Goal: Task Accomplishment & Management: Manage account settings

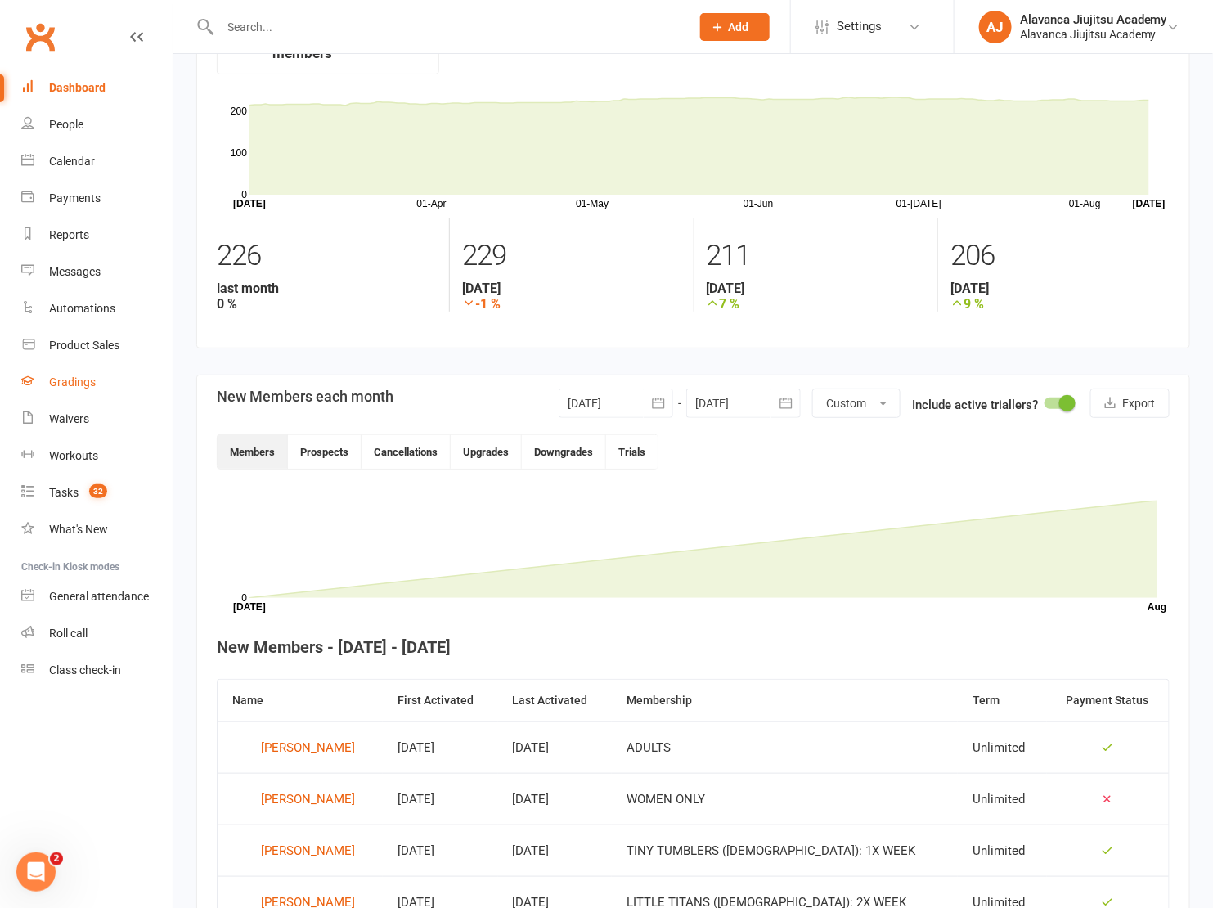
click at [89, 368] on link "Gradings" at bounding box center [96, 382] width 151 height 37
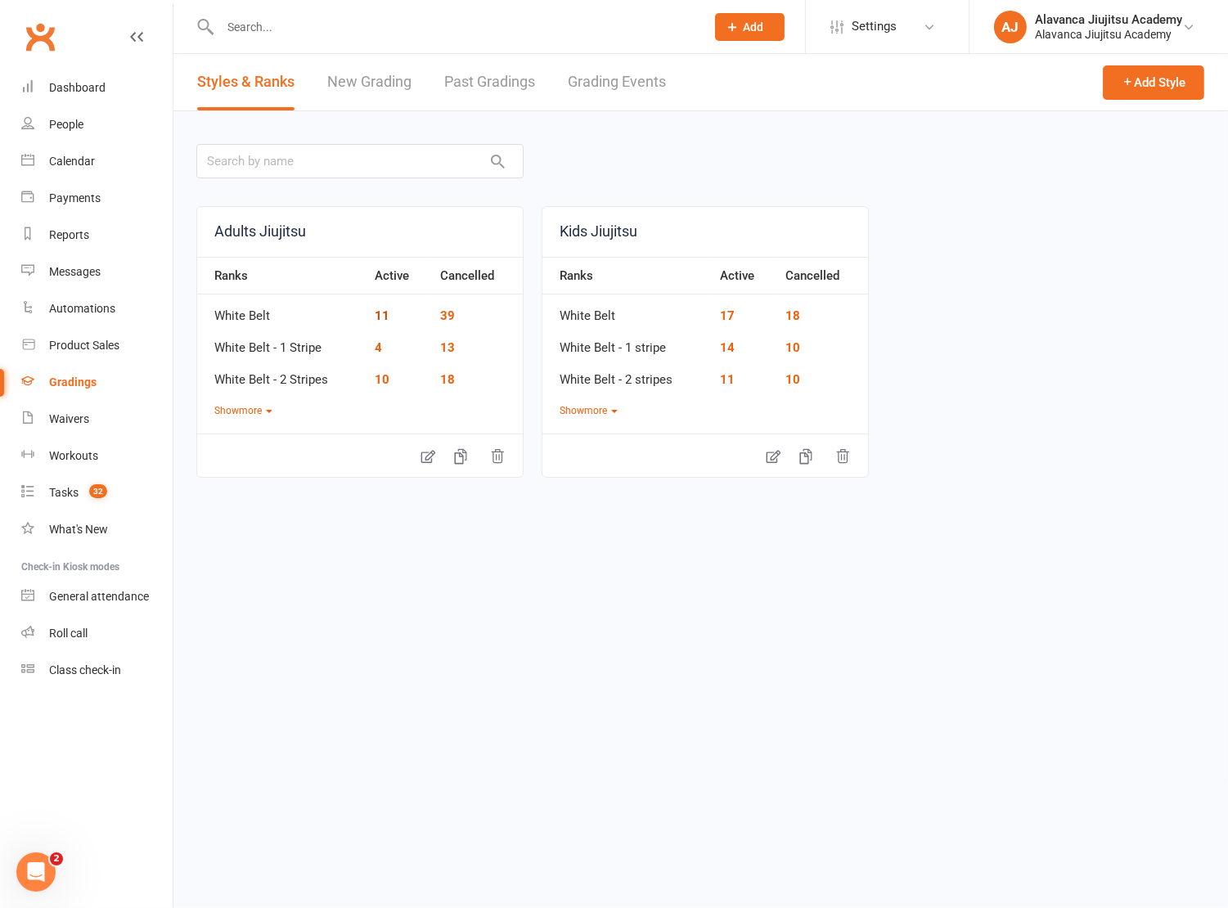
click at [384, 317] on link "11" at bounding box center [382, 315] width 15 height 15
click at [492, 67] on link "Past Gradings" at bounding box center [489, 82] width 91 height 56
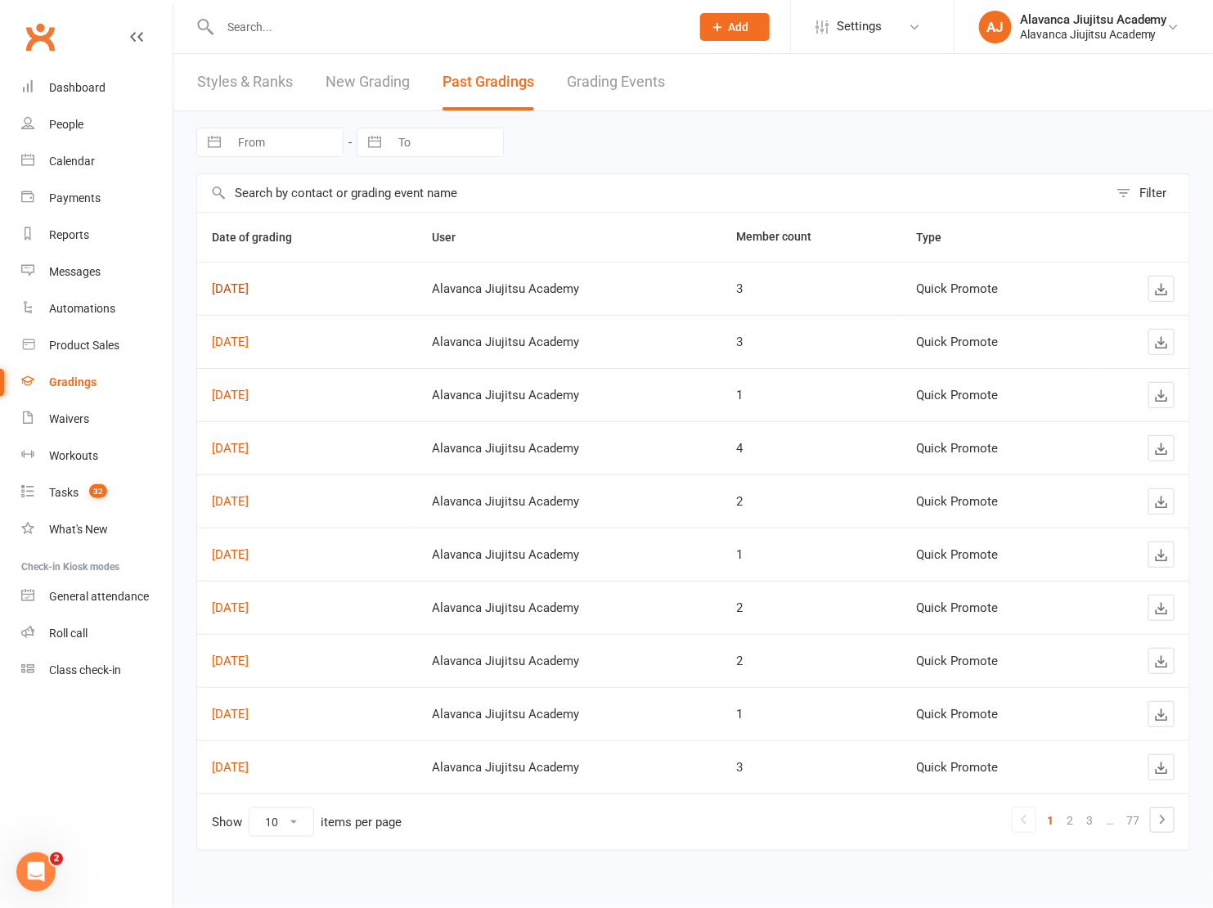
click at [249, 292] on link "[DATE]" at bounding box center [230, 288] width 37 height 15
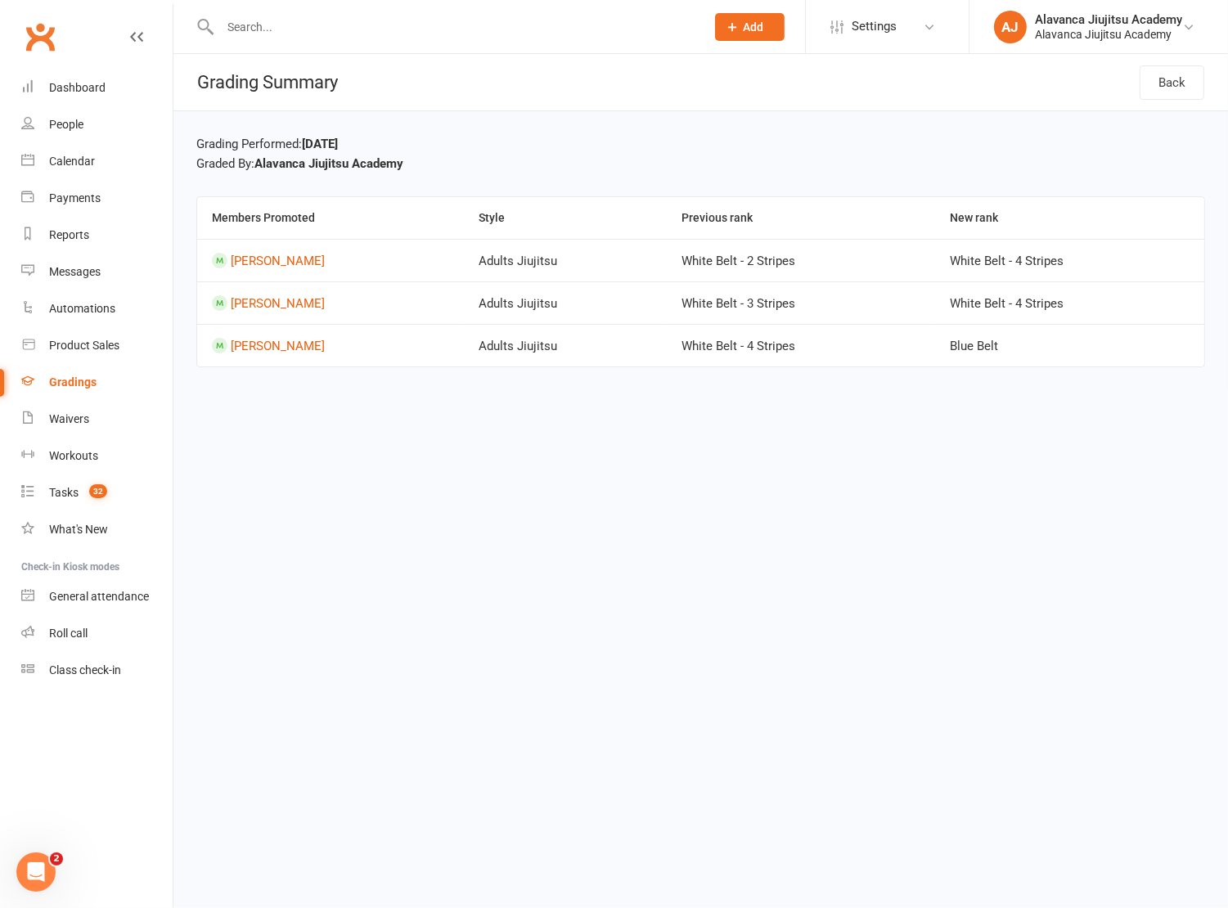
click at [483, 413] on html "Prospect Member Non-attending contact Class / event Appointment Grading event T…" at bounding box center [614, 206] width 1228 height 413
click at [375, 413] on html "Prospect Member Non-attending contact Class / event Appointment Grading event T…" at bounding box center [614, 206] width 1228 height 413
click at [471, 134] on div "Grading Performed: [DATE]" at bounding box center [700, 144] width 1008 height 20
click at [280, 37] on input "text" at bounding box center [454, 27] width 478 height 23
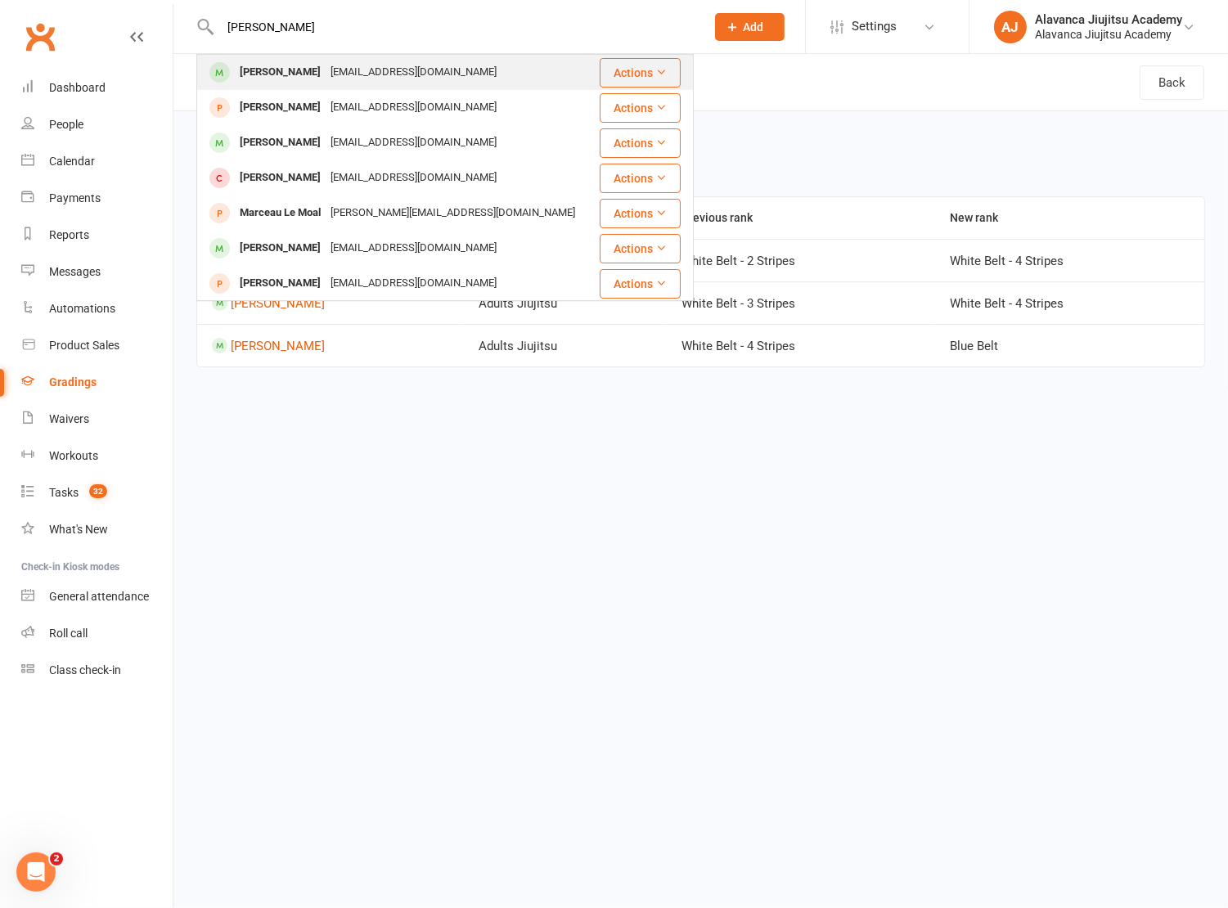
type input "[PERSON_NAME]"
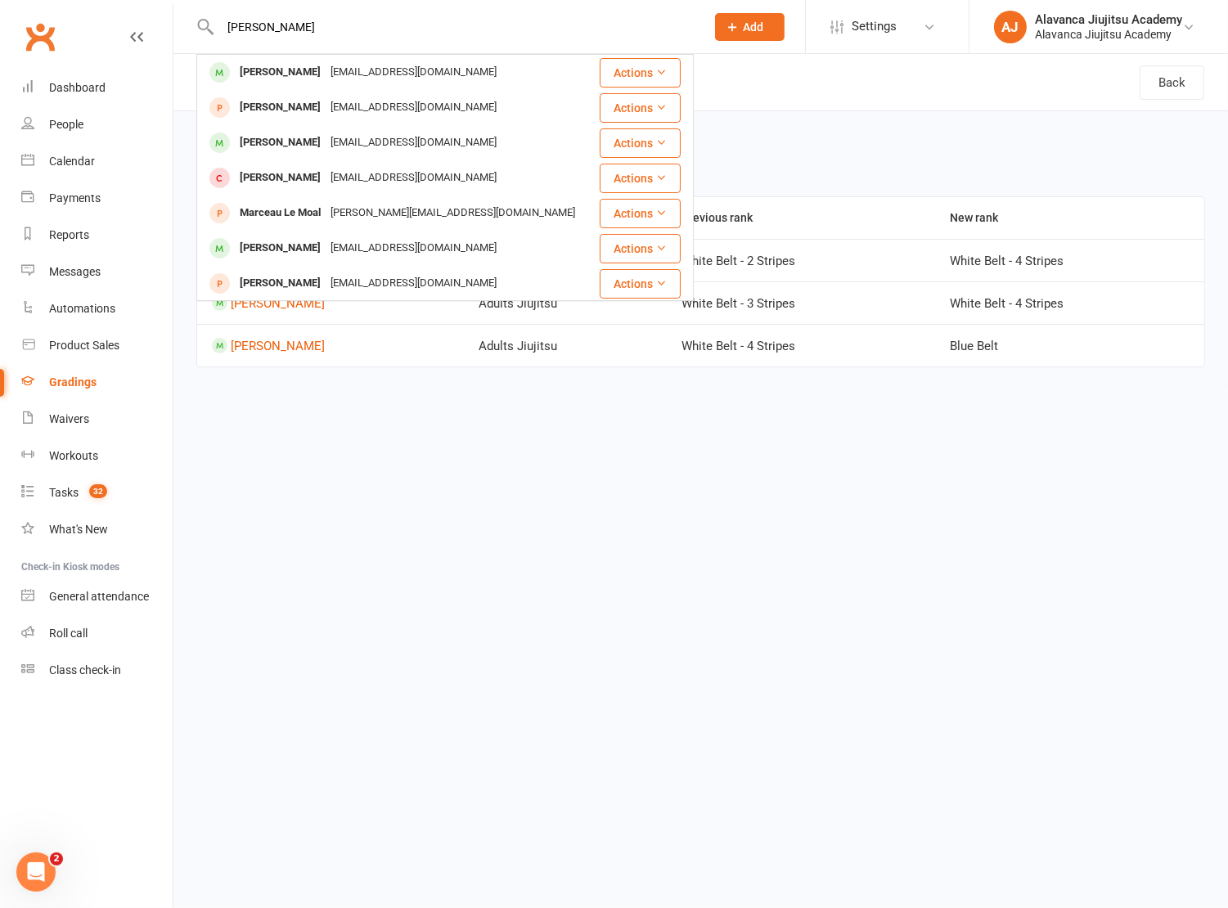
click at [326, 70] on div "[EMAIL_ADDRESS][DOMAIN_NAME]" at bounding box center [414, 73] width 176 height 24
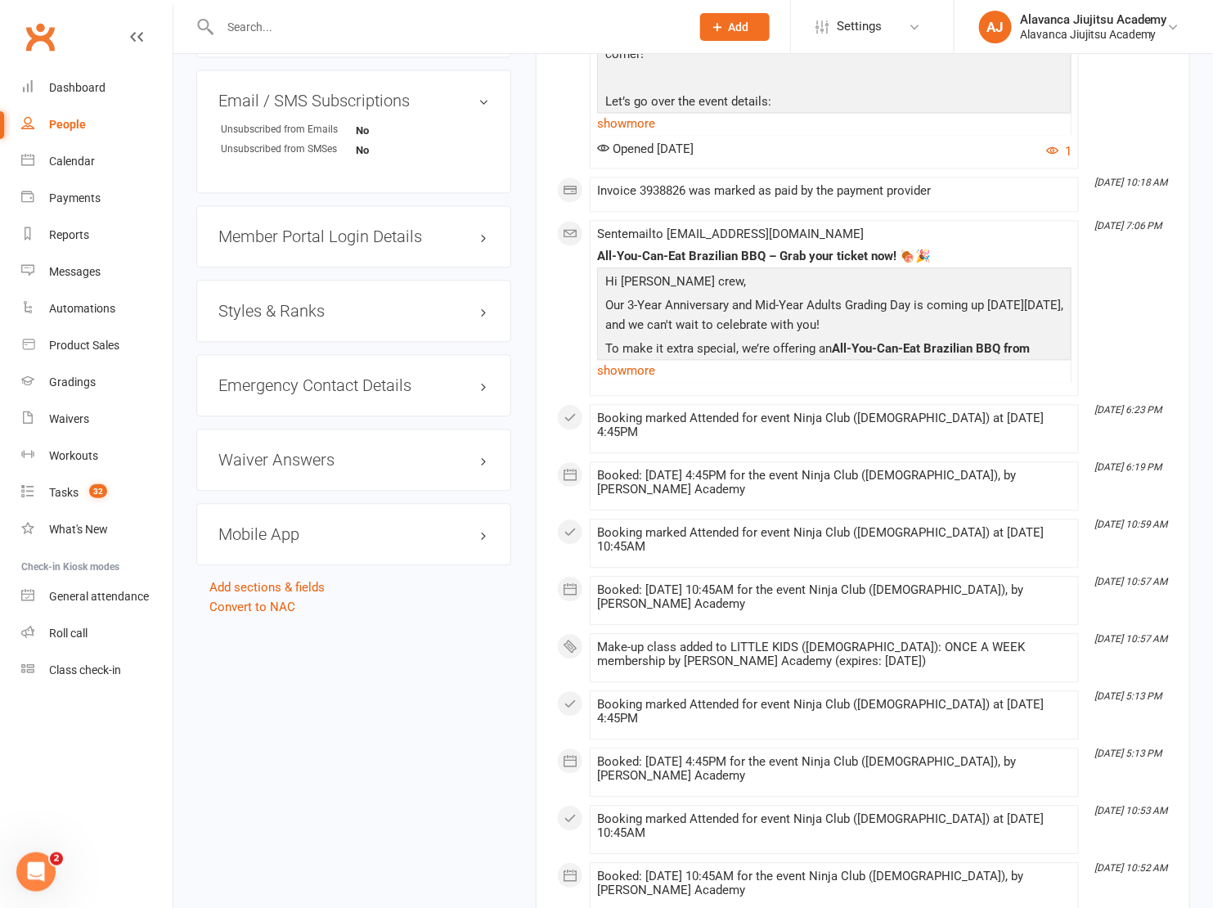
scroll to position [1225, 0]
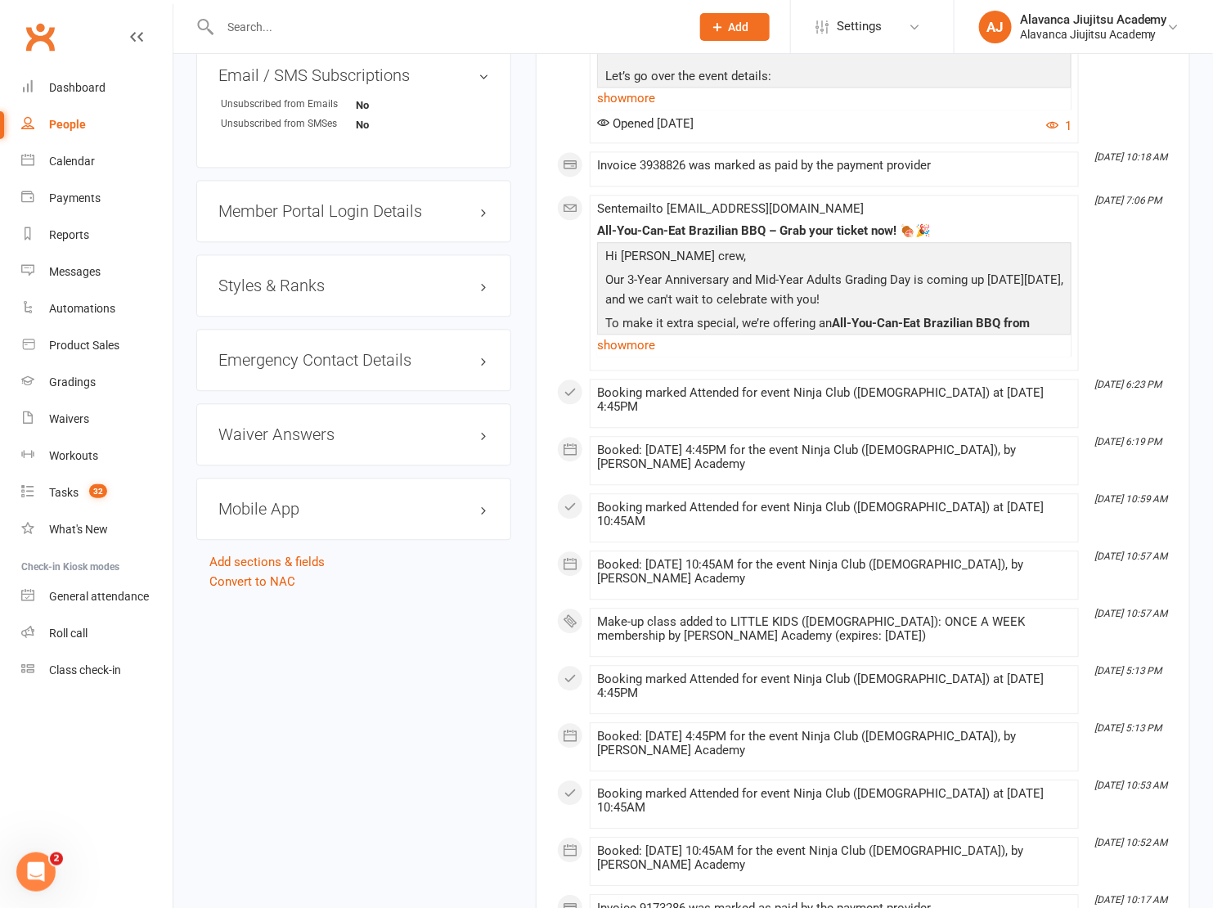
click at [308, 281] on div "Styles & Ranks" at bounding box center [353, 285] width 315 height 62
click at [308, 276] on h3 "Styles & Ranks" at bounding box center [353, 285] width 271 height 18
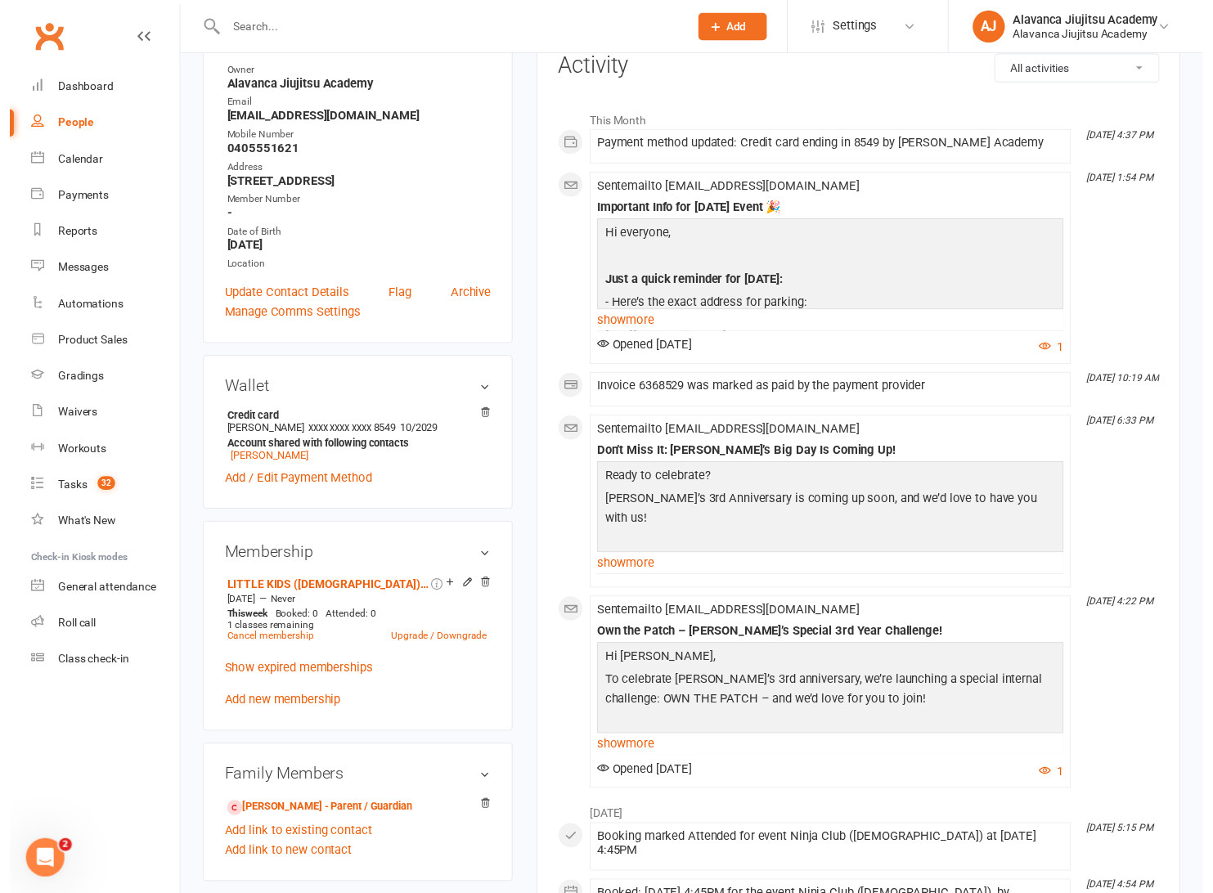
scroll to position [0, 0]
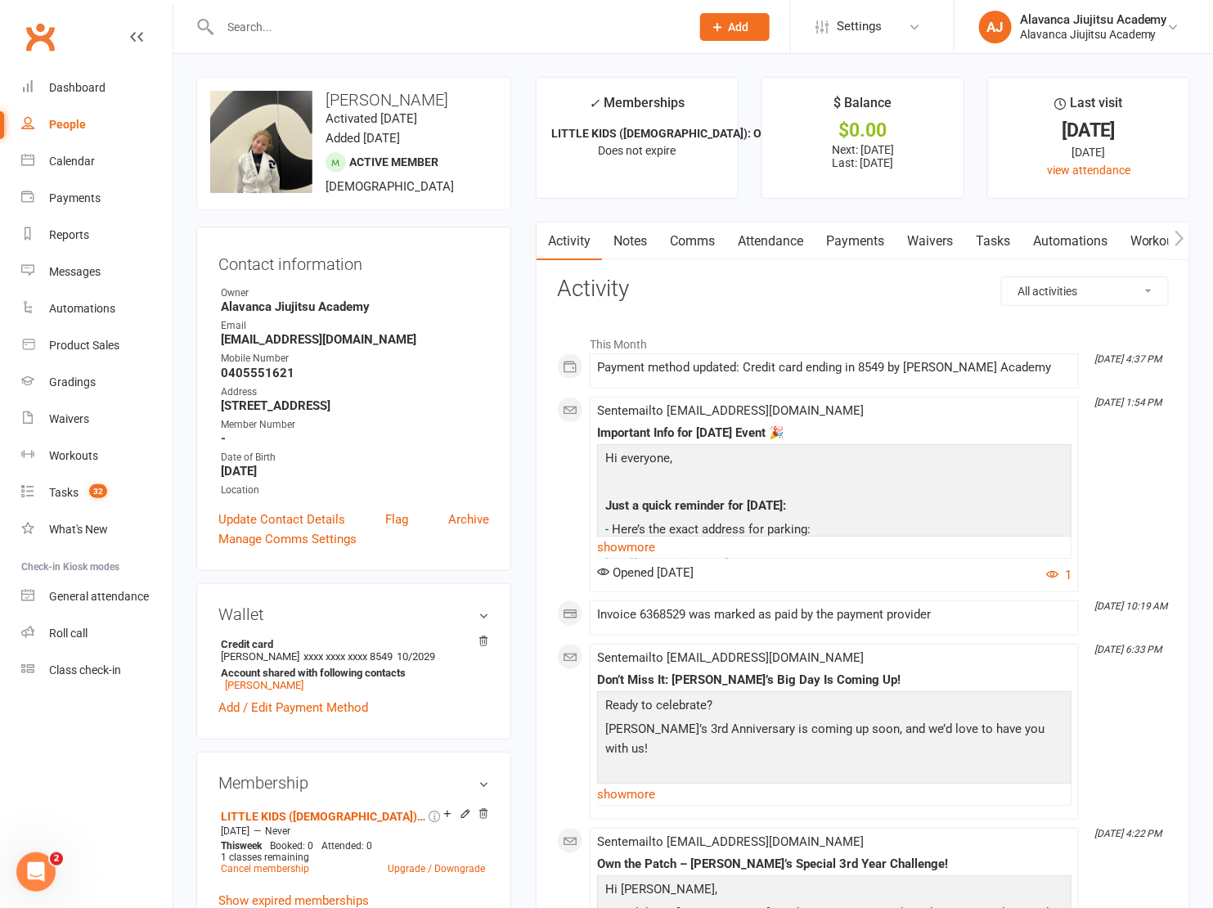
click at [634, 232] on link "Notes" at bounding box center [630, 241] width 56 height 38
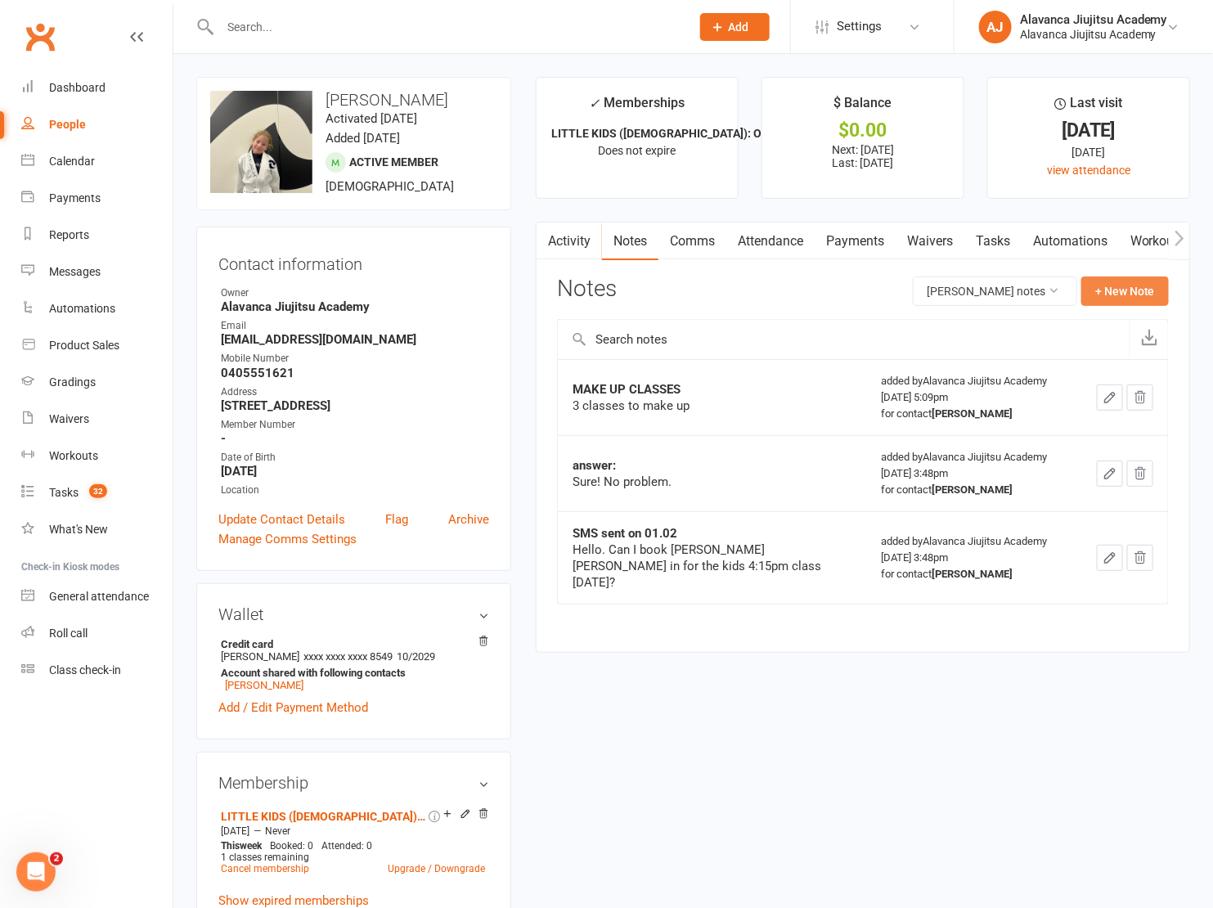
click at [1133, 286] on button "+ New Note" at bounding box center [1125, 290] width 88 height 29
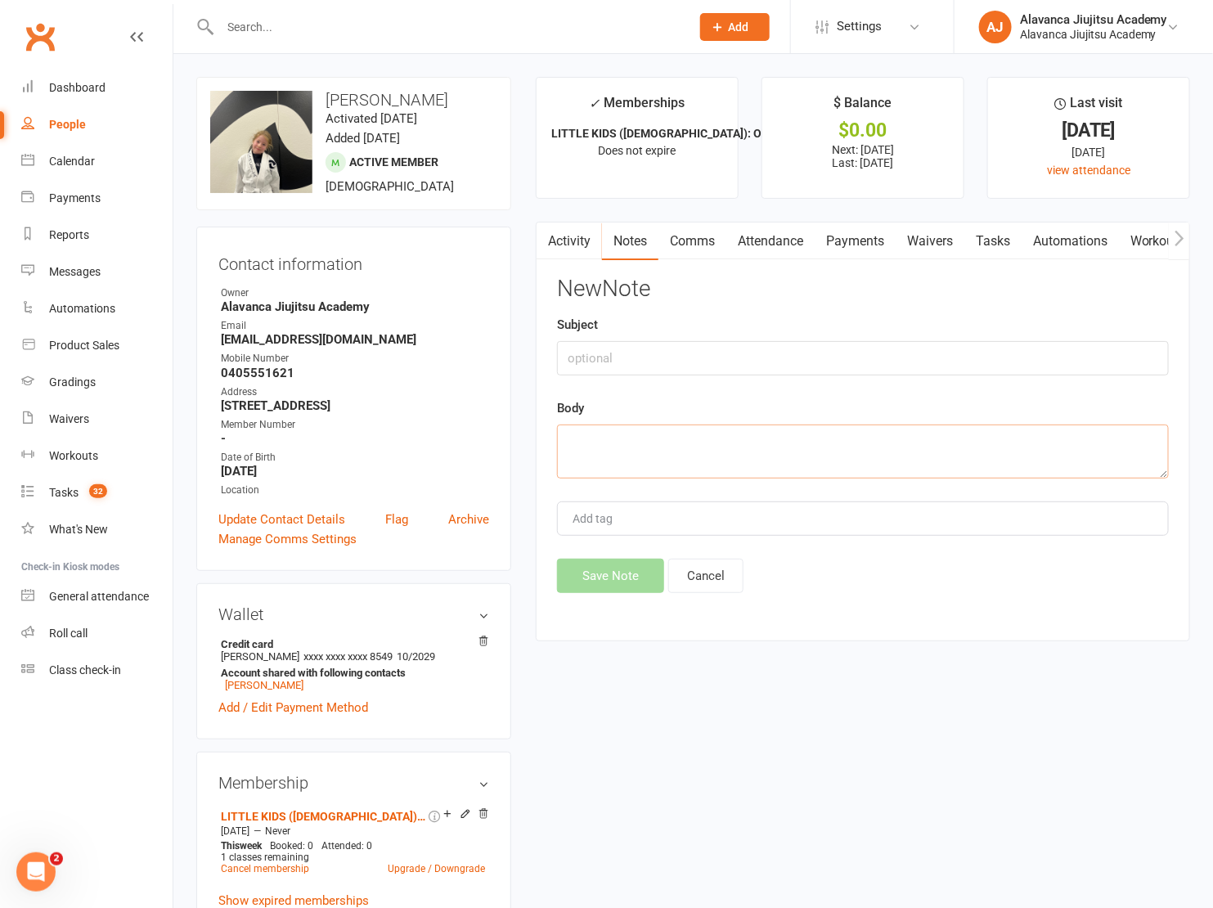
click at [653, 443] on textarea at bounding box center [863, 451] width 612 height 54
type textarea "M"
type textarea "Grey and White - 4 red"
click at [636, 368] on input "text" at bounding box center [863, 358] width 612 height 34
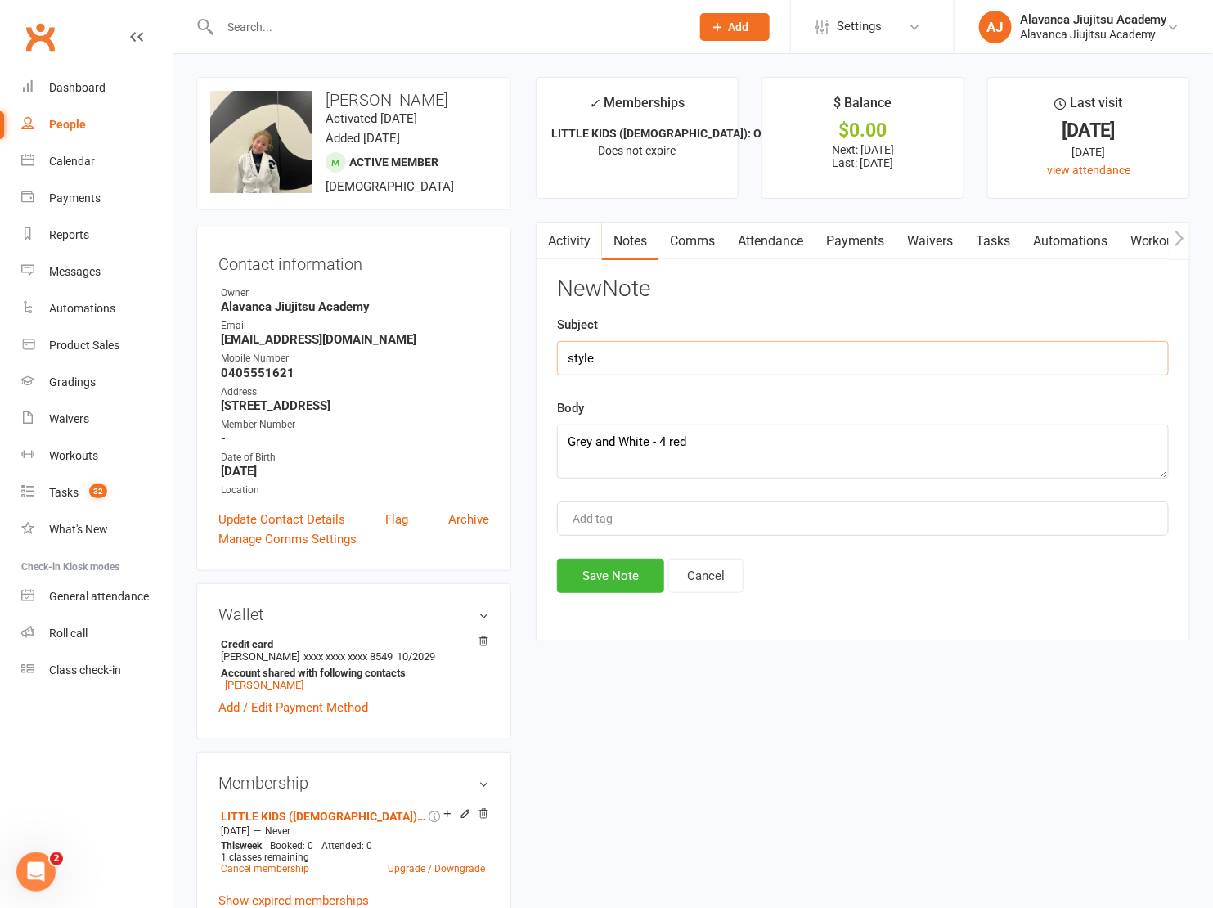
click at [661, 351] on input "style" at bounding box center [863, 358] width 612 height 34
type input "STYLE"
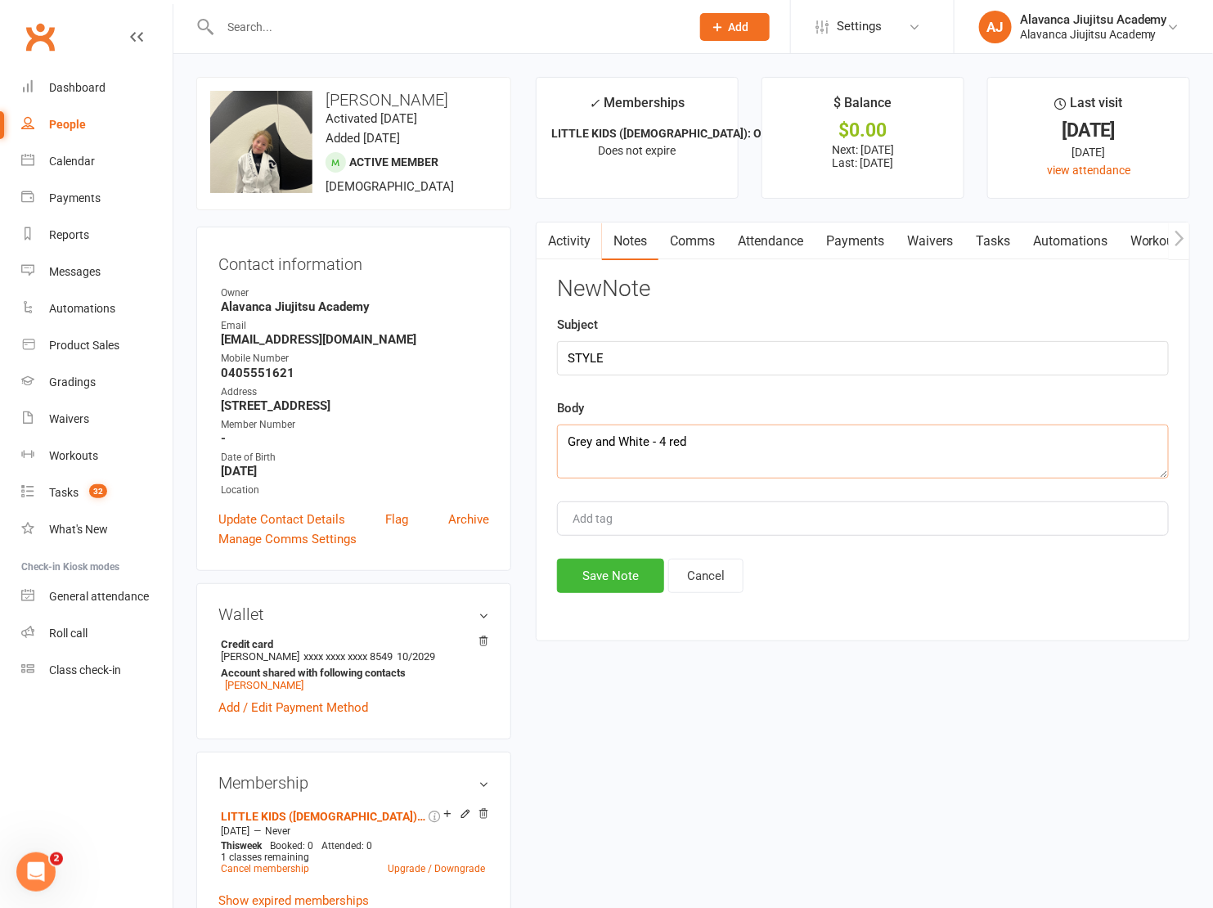
click at [762, 457] on textarea "Grey and White - 4 red" at bounding box center [863, 451] width 612 height 54
type textarea "Grey and White - 4 red (10/mar - 28/05 and 10/07)"
click at [620, 566] on button "Save Note" at bounding box center [610, 576] width 107 height 34
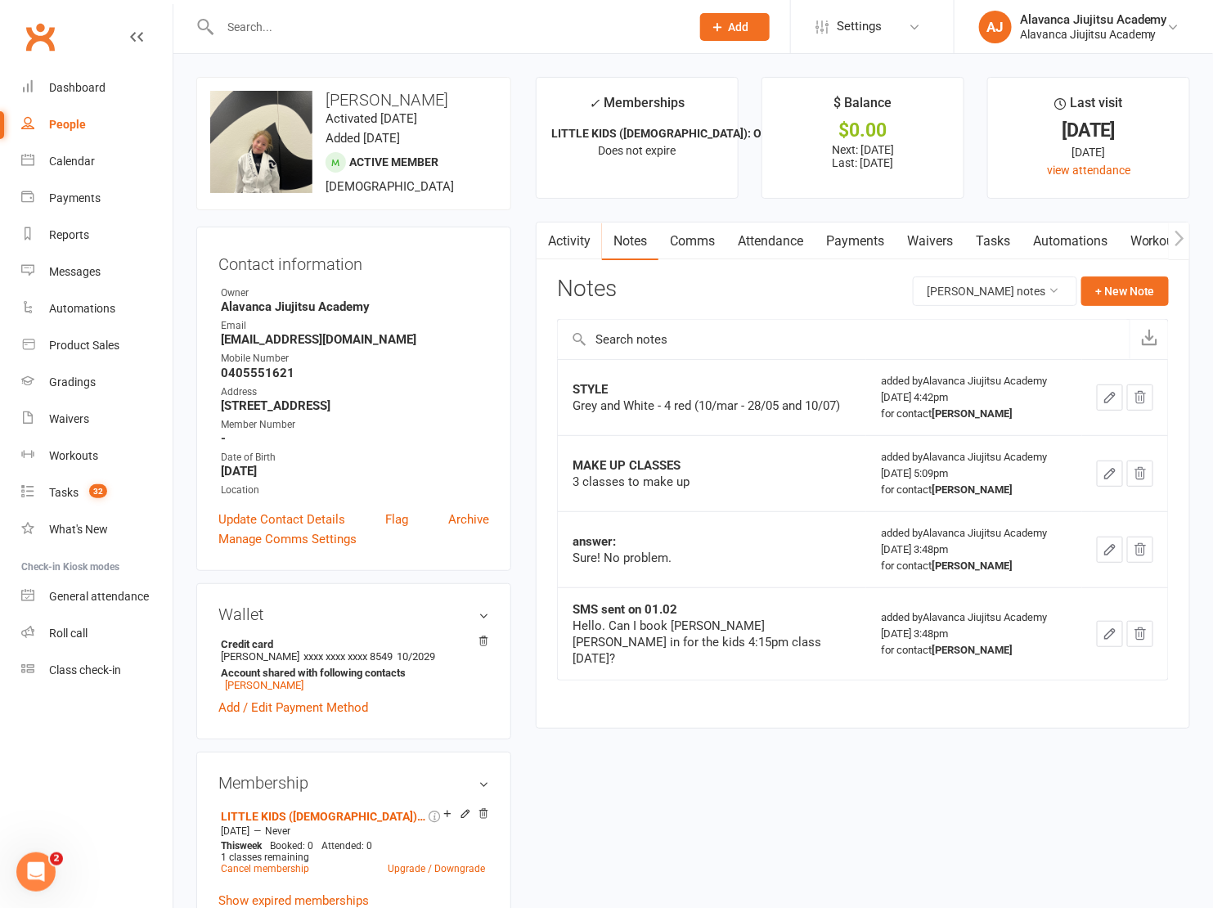
drag, startPoint x: 685, startPoint y: 817, endPoint x: 677, endPoint y: 820, distance: 8.5
click at [815, 187] on li "$ Balance $0.00 Next: [DATE] Last: [DATE]" at bounding box center [862, 138] width 203 height 122
click at [778, 208] on main "✓ Memberships LITTLE KIDS ([DEMOGRAPHIC_DATA]): ONCE A WEEK Does not expire $ B…" at bounding box center [862, 411] width 679 height 668
click at [876, 276] on div "Notes [PERSON_NAME] notes + New Note" at bounding box center [863, 297] width 612 height 43
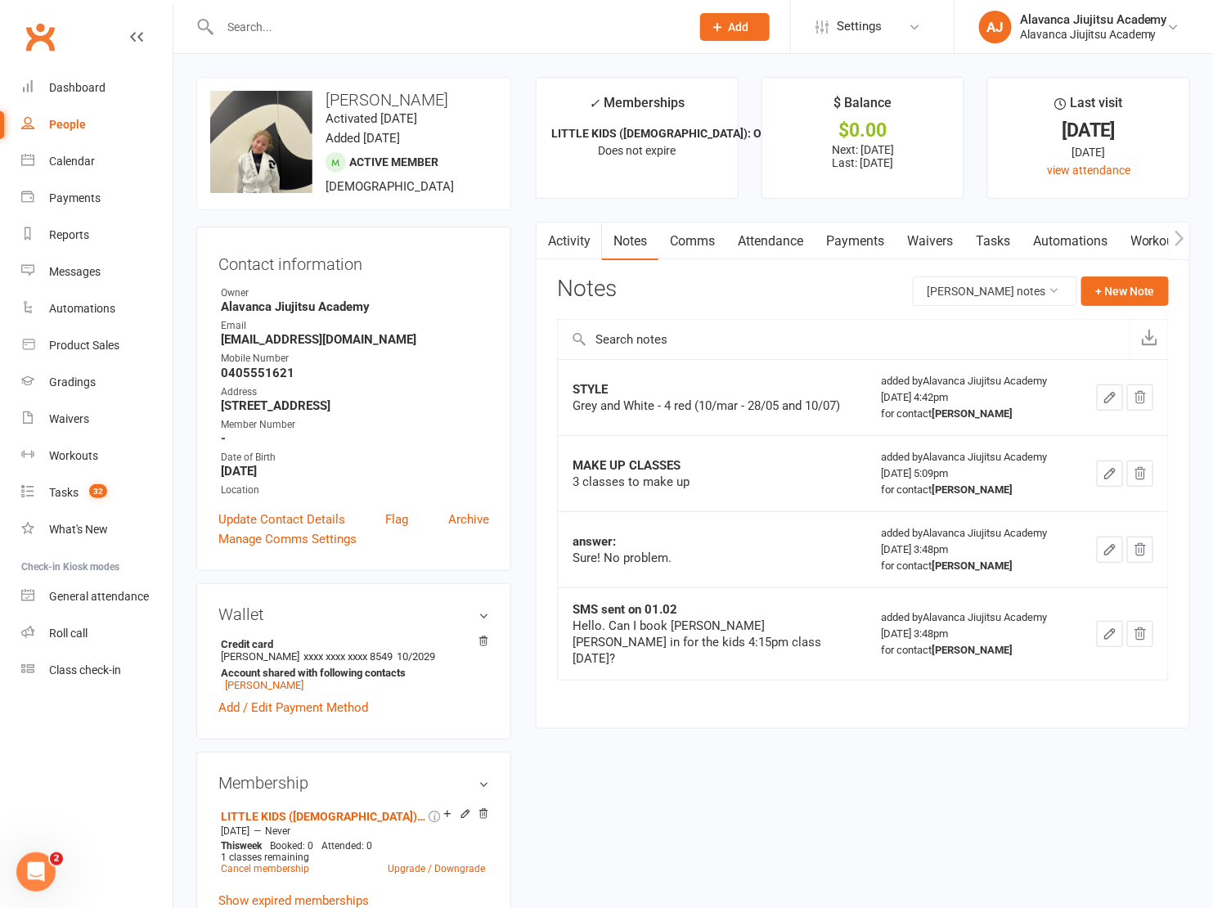
click at [793, 202] on main "✓ Memberships LITTLE KIDS ([DEMOGRAPHIC_DATA]): ONCE A WEEK Does not expire $ B…" at bounding box center [862, 411] width 679 height 668
